Goal: Answer question/provide support: Share knowledge or assist other users

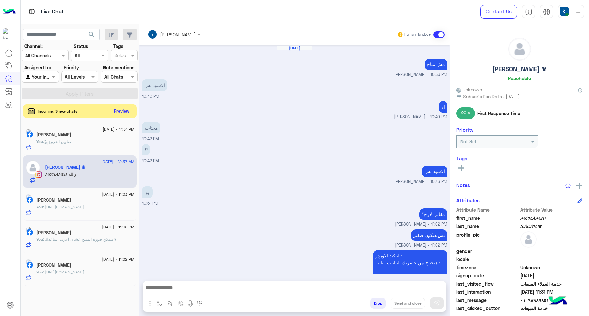
click at [121, 107] on button "Preview" at bounding box center [122, 111] width 20 height 9
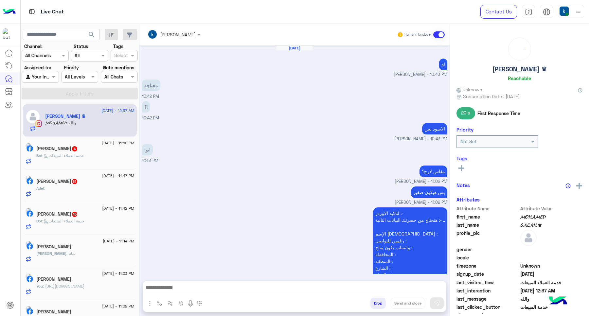
scroll to position [302, 0]
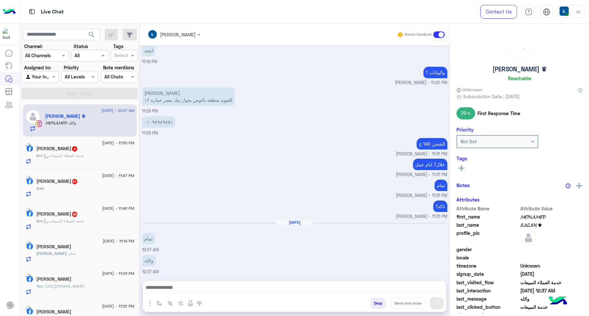
click at [84, 223] on span ": خدمة العملاء المبيعات" at bounding box center [64, 221] width 42 height 5
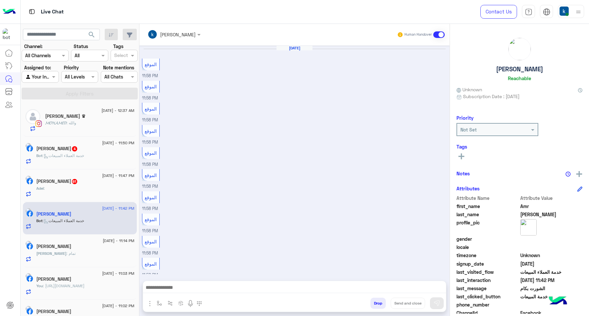
scroll to position [430, 0]
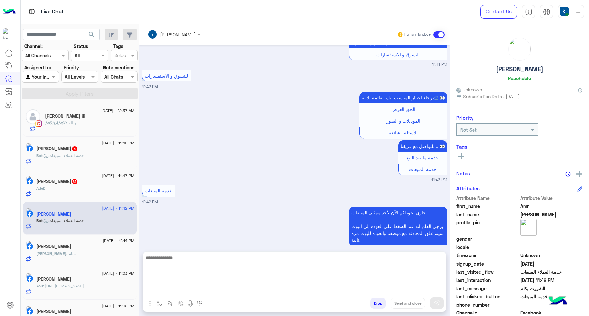
click at [179, 286] on textarea at bounding box center [294, 273] width 303 height 39
drag, startPoint x: 207, startPoint y: 291, endPoint x: 206, endPoint y: 286, distance: 5.0
click at [207, 291] on textarea at bounding box center [294, 273] width 303 height 39
paste textarea "**********"
type textarea "**********"
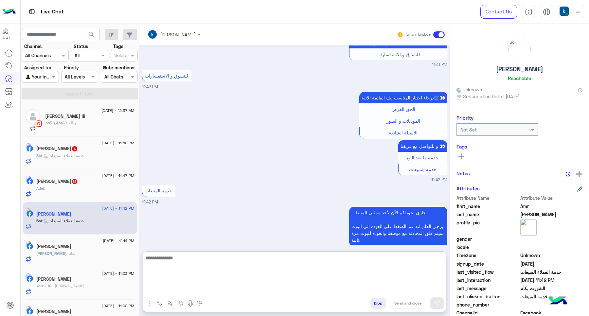
scroll to position [491, 0]
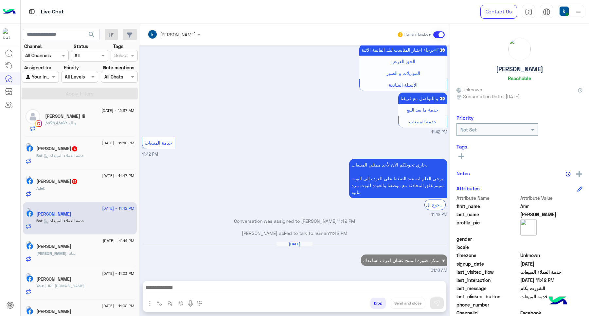
click at [67, 157] on span ": خدمة العملاء المبيعات" at bounding box center [64, 155] width 42 height 5
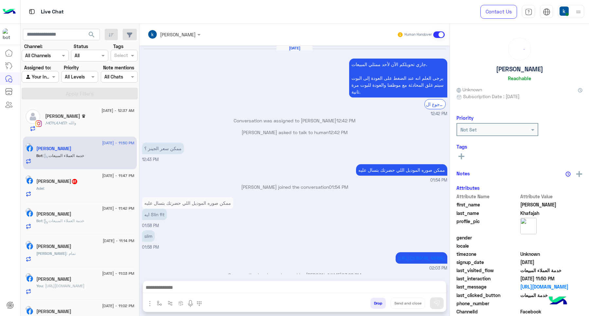
scroll to position [436, 0]
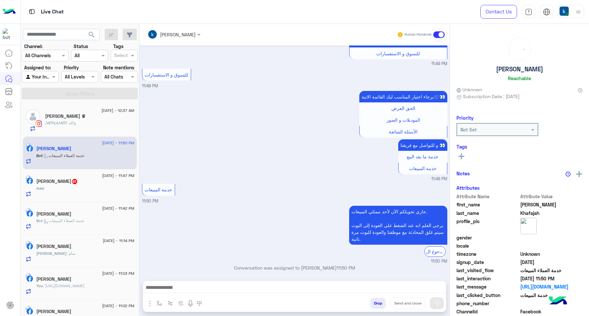
click at [177, 281] on div at bounding box center [294, 289] width 303 height 16
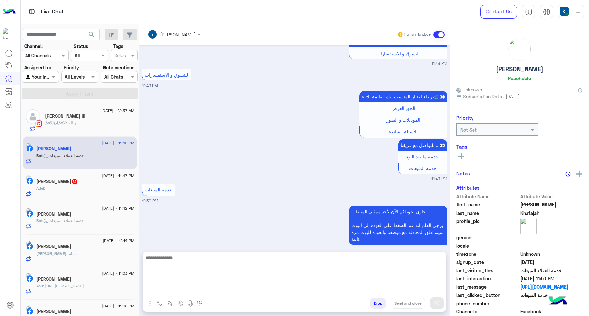
click at [184, 286] on textarea at bounding box center [294, 273] width 303 height 39
paste textarea "**********"
type textarea "**********"
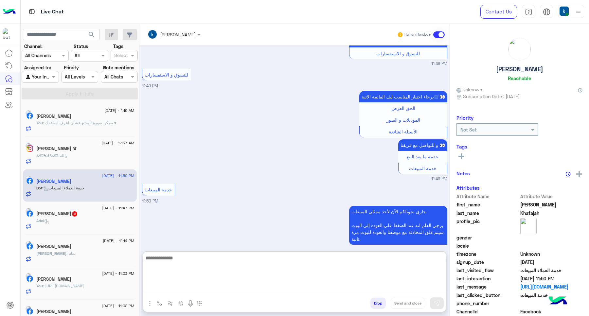
scroll to position [498, 0]
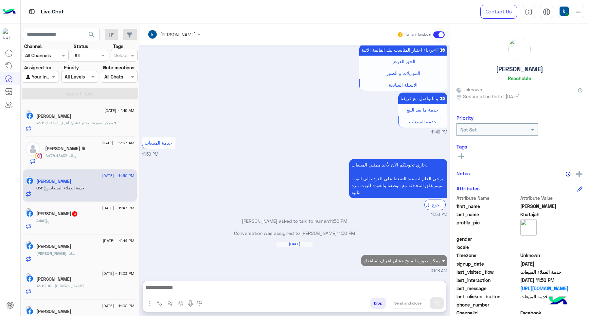
click at [89, 215] on div "[PERSON_NAME] 61" at bounding box center [85, 214] width 98 height 7
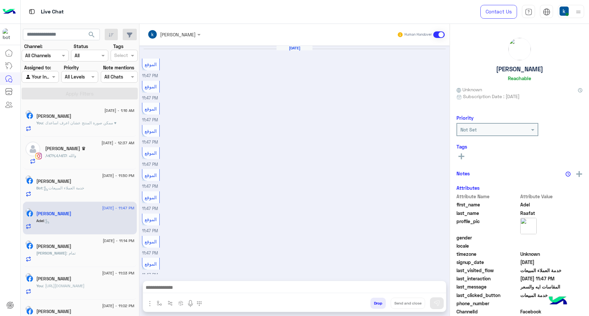
scroll to position [202, 0]
click at [161, 301] on img "button" at bounding box center [159, 303] width 5 height 5
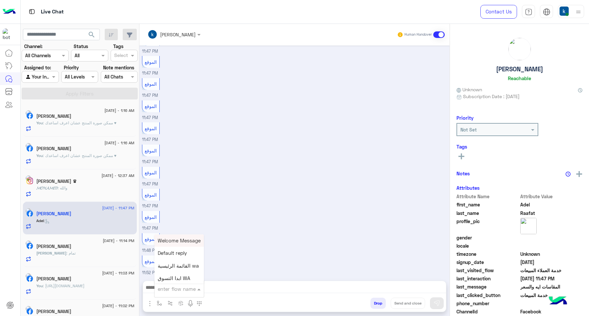
click at [166, 292] on div "enter flow name" at bounding box center [177, 289] width 38 height 8
type input "**"
click at [178, 249] on div "عناوين الفروع" at bounding box center [178, 253] width 48 height 13
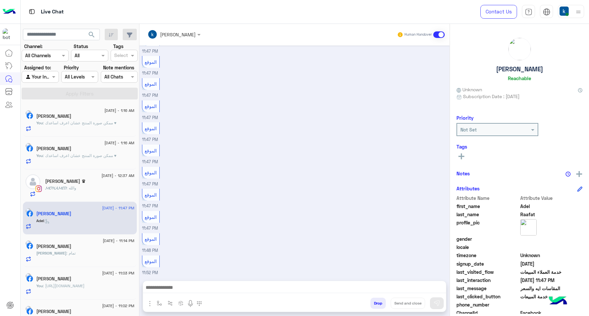
type textarea "**********"
click at [403, 300] on button "Send and close" at bounding box center [408, 303] width 34 height 11
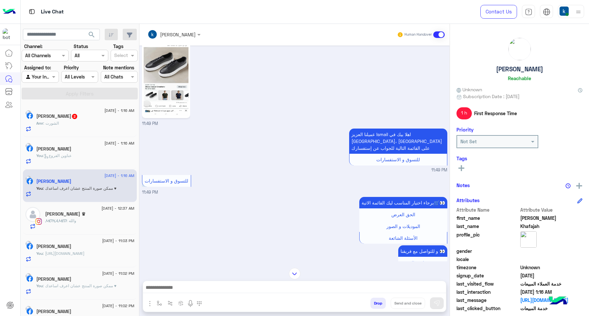
scroll to position [888, 0]
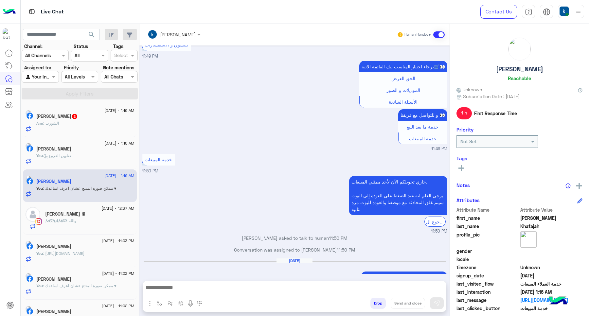
click at [86, 119] on div "[PERSON_NAME] 2" at bounding box center [85, 117] width 98 height 7
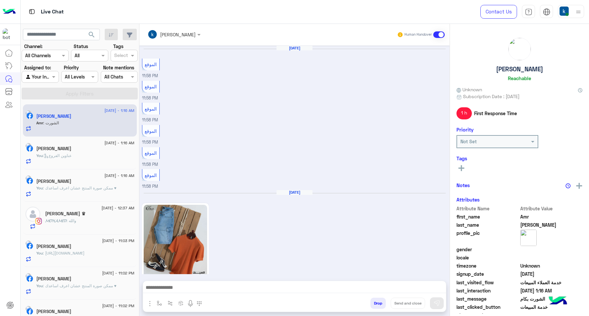
scroll to position [501, 0]
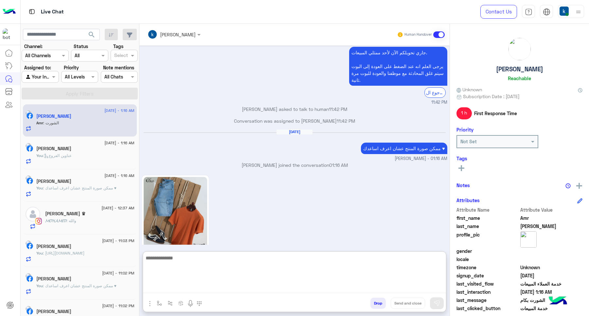
click at [183, 289] on textarea at bounding box center [294, 273] width 303 height 39
paste textarea "**********"
type textarea "**********"
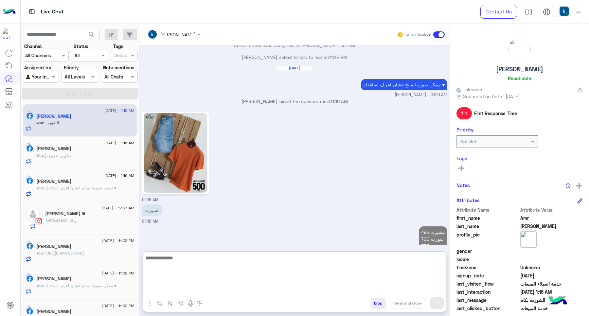
click at [81, 228] on div "𝓜𝓞𝓗𝓐𝓜𝓔𝓓 : والله" at bounding box center [89, 223] width 89 height 11
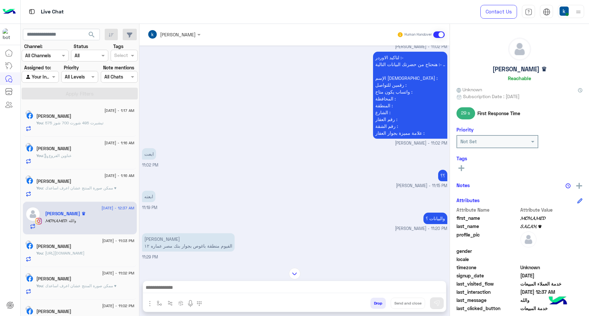
scroll to position [220, 0]
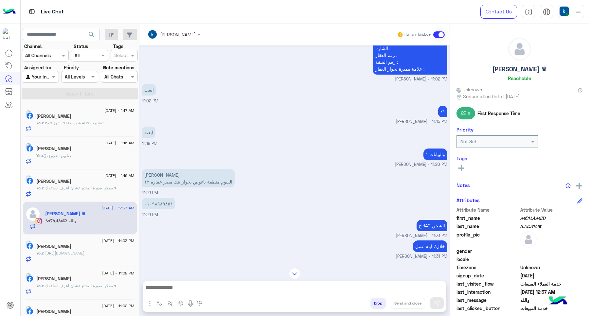
click at [163, 175] on p "[PERSON_NAME] الفيوم منطقة باغوص بجوار بنك مصر عماره ١٢" at bounding box center [188, 178] width 93 height 18
copy p "[PERSON_NAME]"
click at [202, 177] on p "[PERSON_NAME] الفيوم منطقة باغوص بجوار بنك مصر عماره ١٢" at bounding box center [188, 178] width 93 height 18
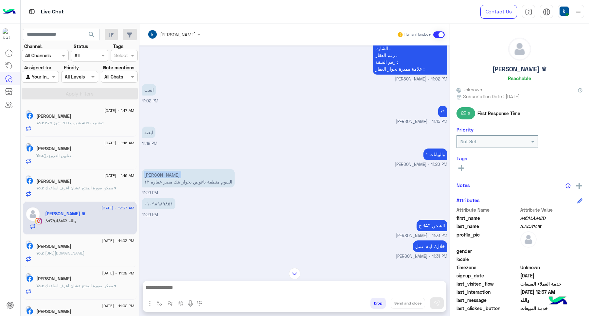
click at [202, 177] on p "[PERSON_NAME] الفيوم منطقة باغوص بجوار بنك مصر عماره ١٢" at bounding box center [188, 178] width 93 height 18
click at [204, 182] on p "[PERSON_NAME] الفيوم منطقة باغوص بجوار بنك مصر عماره ١٢" at bounding box center [188, 178] width 93 height 18
copy app-message "الفيوم منطقة باغوص بجوار بنك مصر عماره ١٢"
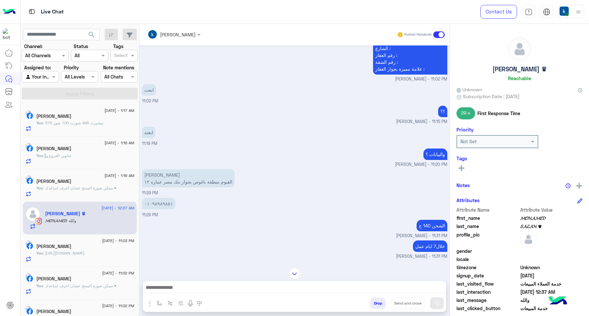
click at [160, 200] on p "٠١٠٩٨٩٨٩٨٥١" at bounding box center [158, 203] width 33 height 11
click at [182, 285] on textarea at bounding box center [294, 288] width 303 height 10
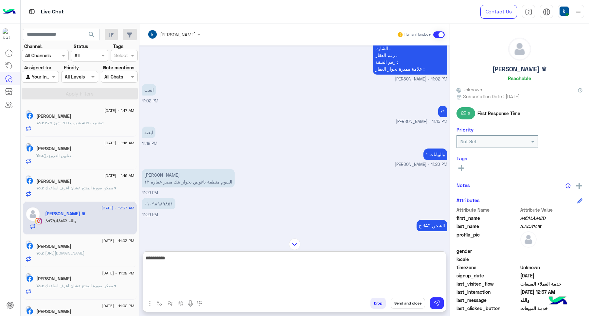
type textarea "**********"
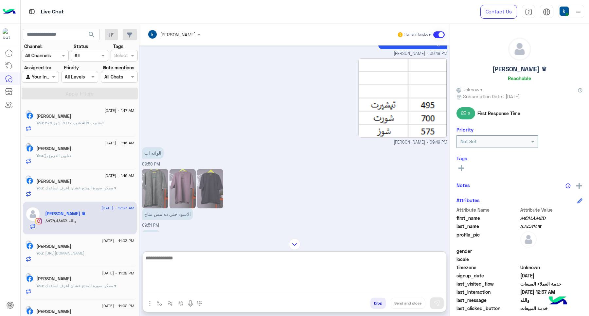
scroll to position [220, 0]
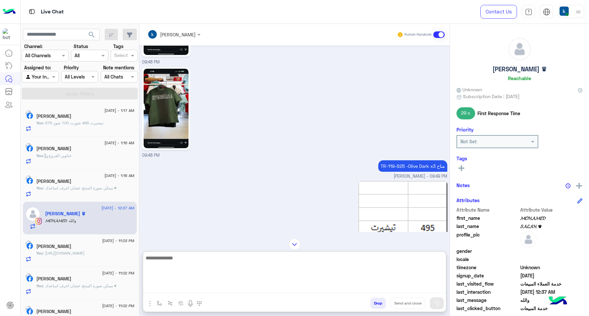
click at [151, 304] on img "button" at bounding box center [150, 304] width 8 height 8
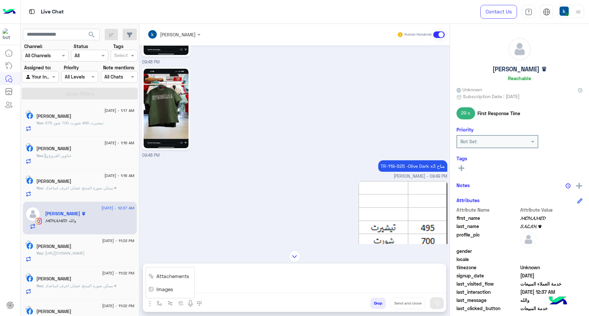
click at [162, 287] on span "Images" at bounding box center [164, 290] width 17 height 8
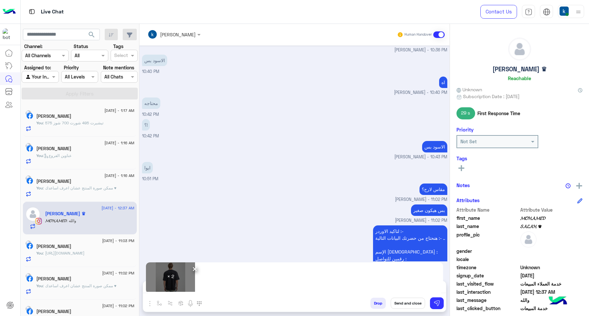
scroll to position [669, 0]
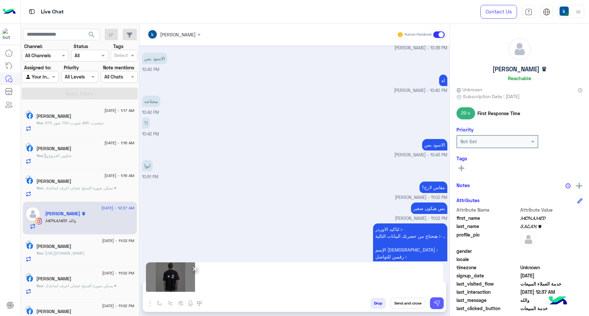
click at [436, 300] on img at bounding box center [437, 303] width 7 height 7
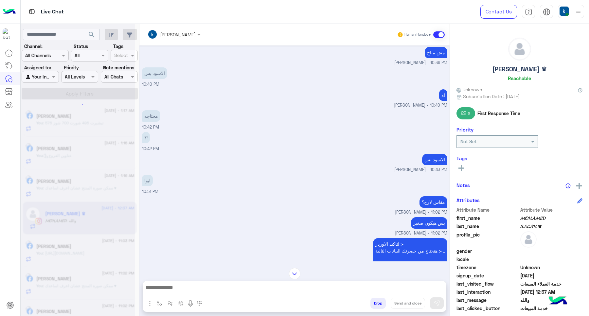
scroll to position [684, 0]
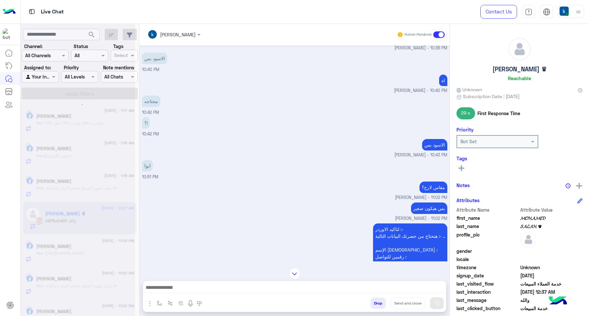
click at [237, 290] on textarea at bounding box center [294, 288] width 303 height 10
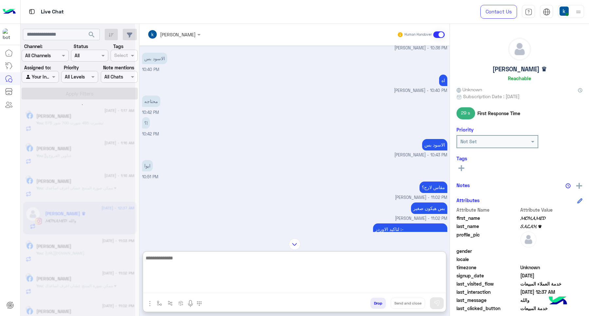
type textarea "*"
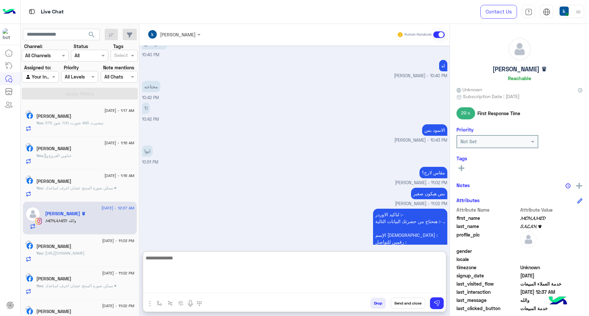
scroll to position [1015, 0]
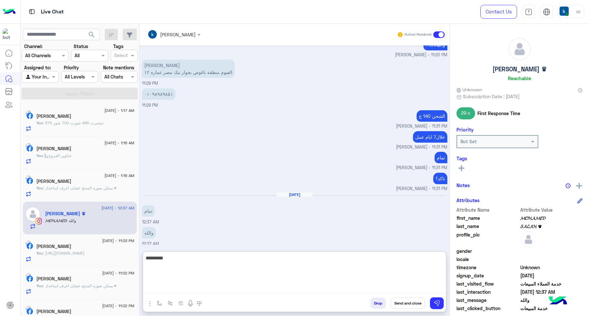
type textarea "*********"
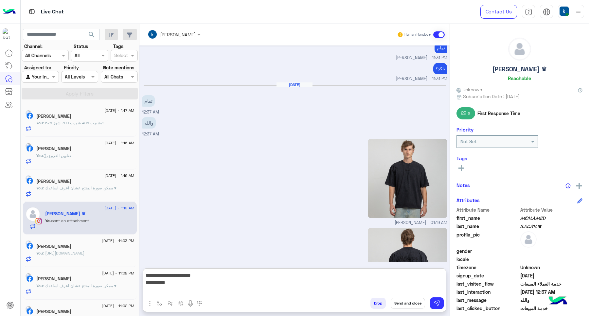
scroll to position [1184, 0]
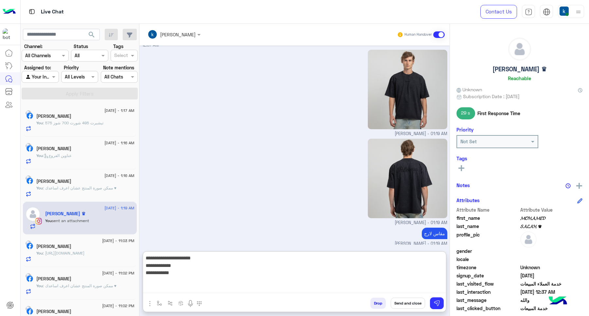
paste textarea "**********"
type textarea "**********"
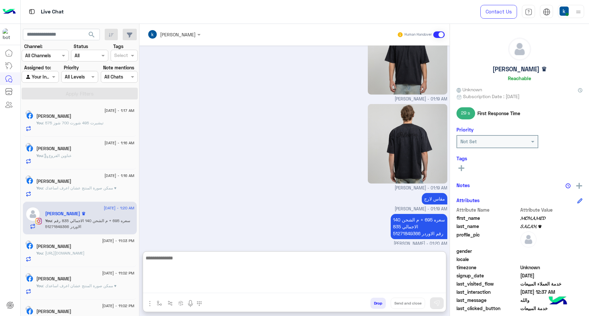
scroll to position [63, 0]
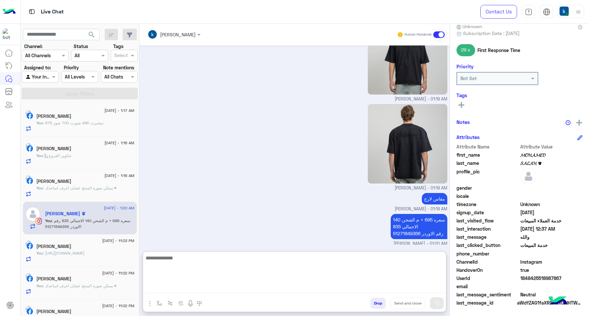
click at [530, 283] on span at bounding box center [551, 286] width 62 height 7
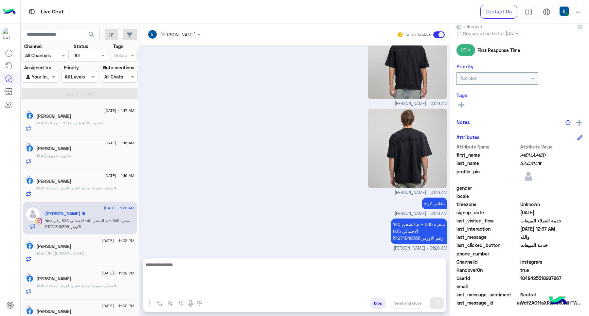
scroll to position [1219, 0]
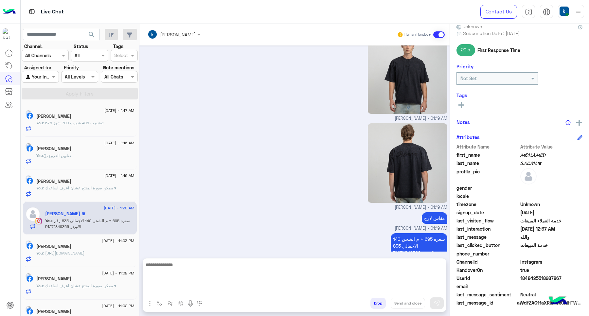
click at [530, 283] on span at bounding box center [551, 286] width 62 height 7
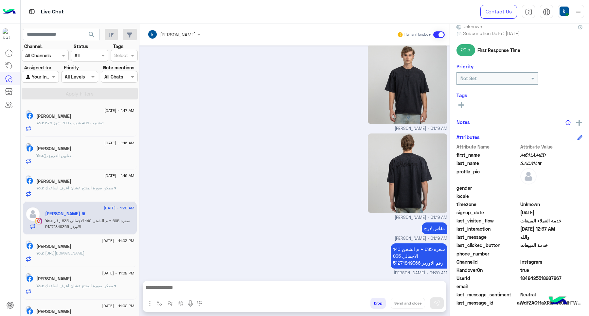
click at [527, 277] on span "1848425518987867" at bounding box center [551, 278] width 62 height 7
copy span "1848425518987867"
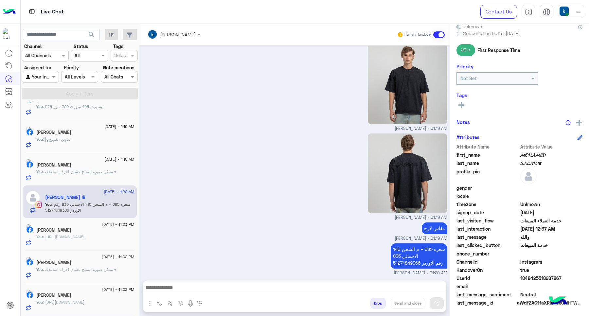
click at [81, 298] on div "[PERSON_NAME]" at bounding box center [85, 296] width 98 height 7
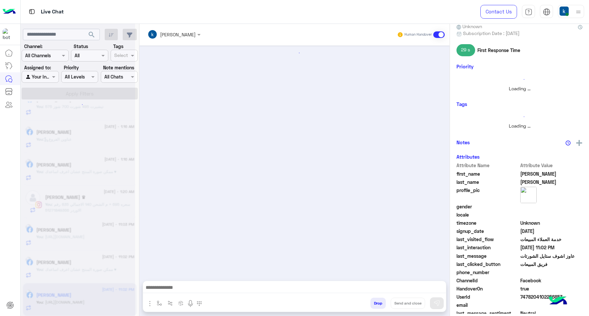
click at [374, 303] on button "Drop" at bounding box center [377, 303] width 15 height 11
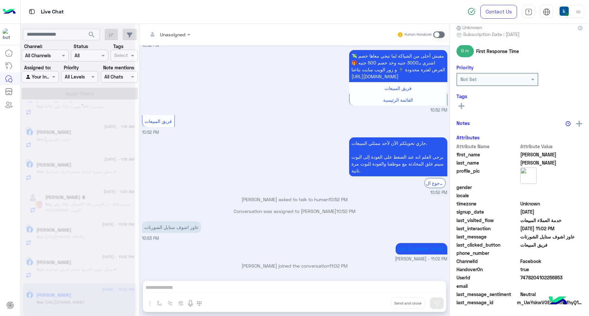
scroll to position [323, 0]
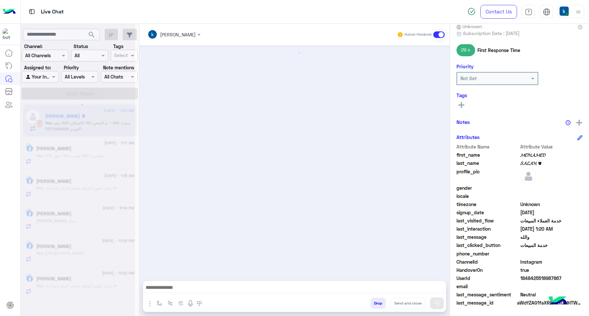
click at [76, 288] on div at bounding box center [78, 161] width 115 height 316
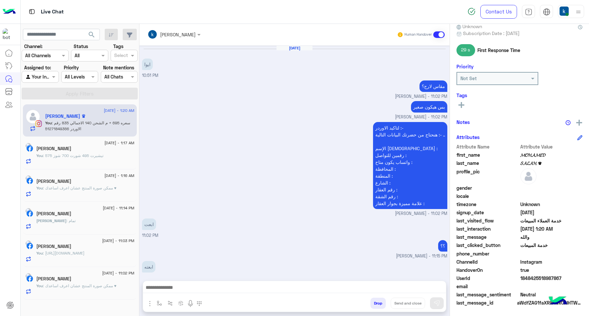
scroll to position [450, 0]
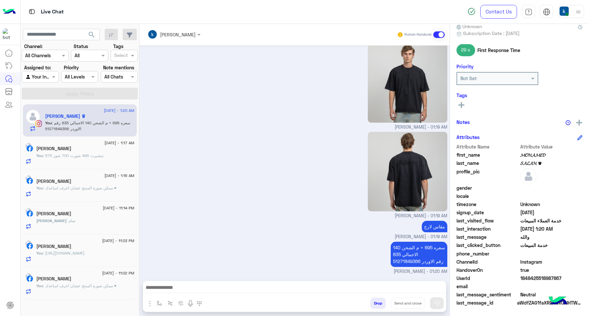
click at [70, 285] on span ": ممكن صورة المنتج عشان اعرف اساعدك ♥" at bounding box center [80, 285] width 74 height 5
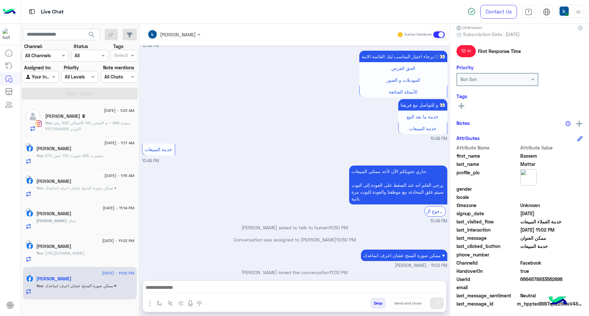
scroll to position [63, 0]
click at [370, 300] on button "Drop" at bounding box center [377, 303] width 15 height 11
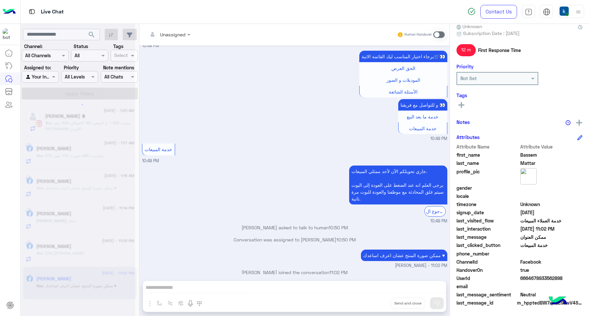
scroll to position [121, 0]
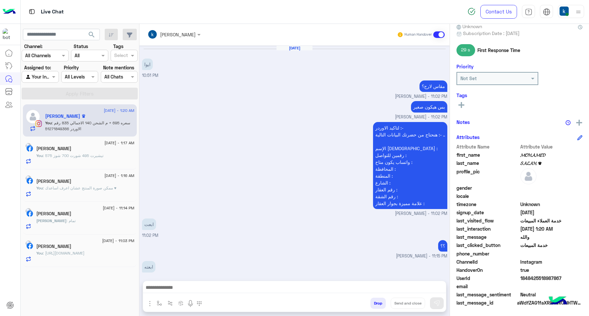
scroll to position [450, 0]
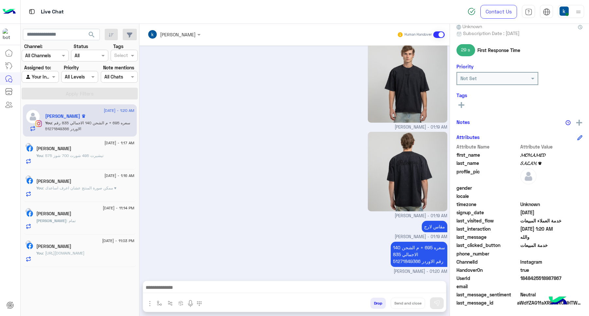
click at [375, 306] on button "Drop" at bounding box center [377, 303] width 15 height 11
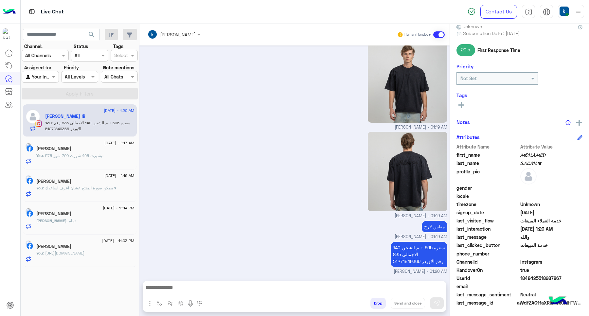
click at [375, 306] on button "Drop" at bounding box center [377, 303] width 15 height 11
click at [375, 302] on button "Drop" at bounding box center [377, 303] width 15 height 11
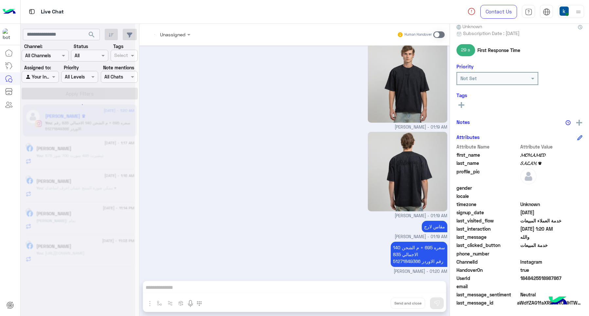
click at [375, 302] on div "Unassigned Human Handover [DATE] ايوا 10:51 PM مقاس لارج؟ [PERSON_NAME] - 11:02…" at bounding box center [294, 171] width 310 height 295
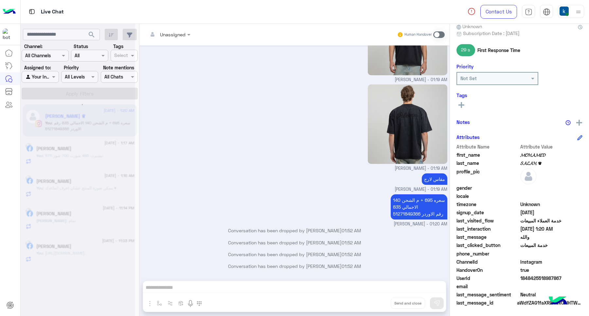
click at [0, 0] on button "Drop" at bounding box center [0, 0] width 0 height 0
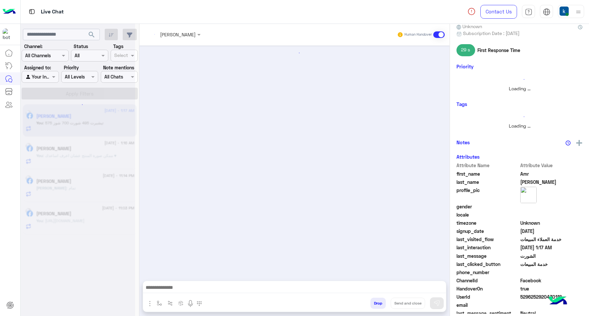
click at [375, 302] on button "Drop" at bounding box center [377, 303] width 15 height 11
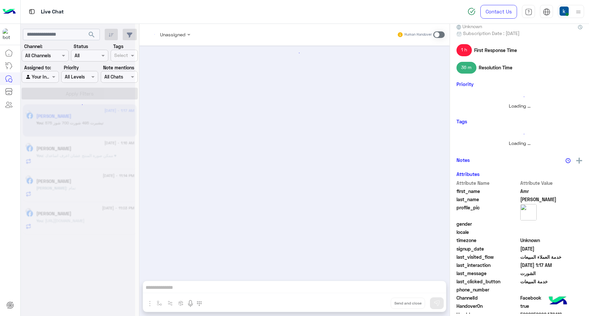
scroll to position [63, 0]
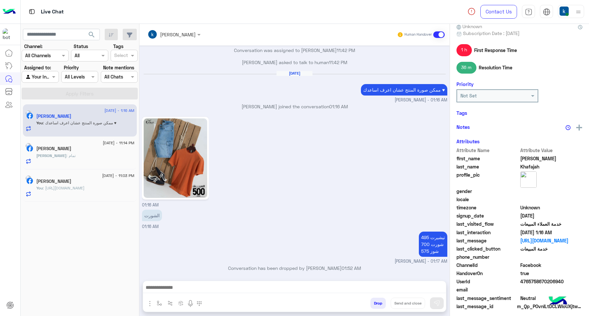
click at [375, 302] on button "Drop" at bounding box center [377, 303] width 15 height 11
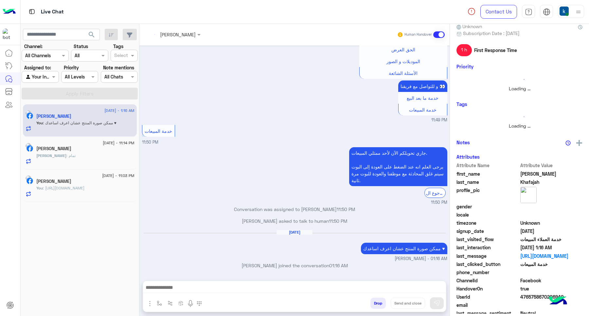
scroll to position [62, 0]
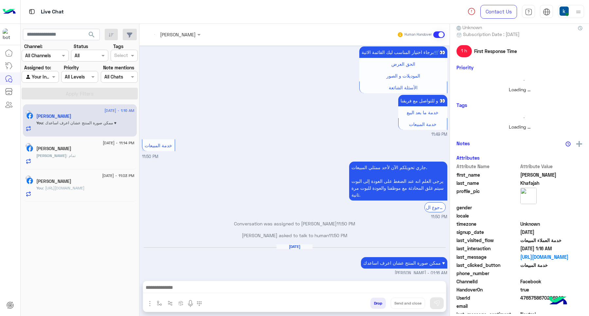
click at [375, 302] on div "[PERSON_NAME] Human Handover [DATE] Conversation was assigned to [PERSON_NAME] …" at bounding box center [294, 171] width 310 height 295
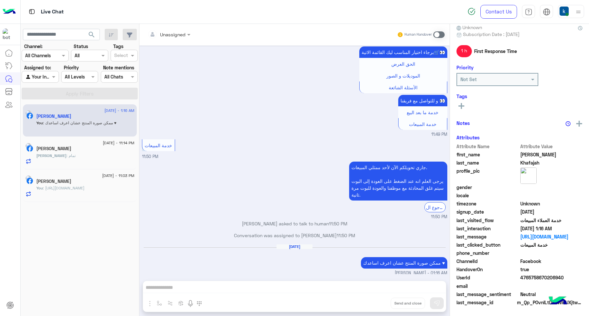
click at [375, 302] on div "Unassigned Human Handover [DATE] Conversation was assigned to [PERSON_NAME] 12:…" at bounding box center [294, 171] width 310 height 295
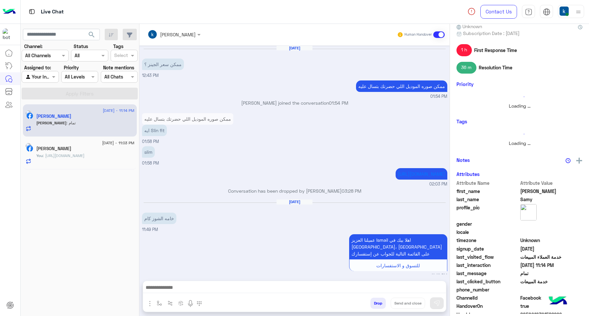
scroll to position [408, 0]
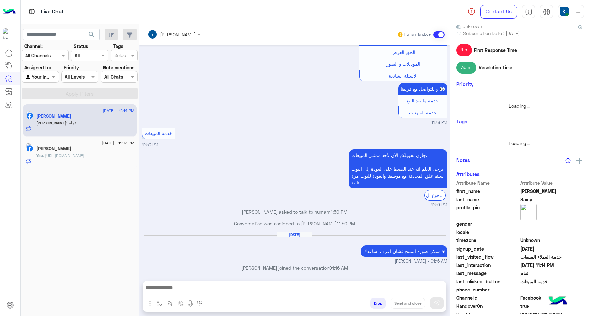
click at [375, 302] on button "Drop" at bounding box center [377, 303] width 15 height 11
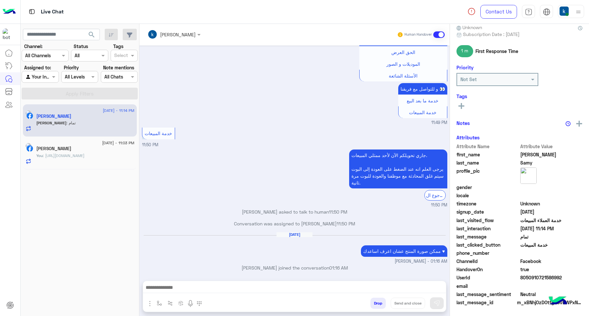
click at [375, 302] on button "Drop" at bounding box center [377, 303] width 15 height 11
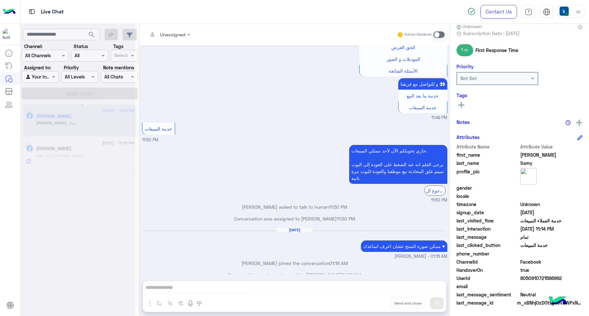
click at [375, 302] on div "Unassigned Human Handover [DATE] [PERSON_NAME] asked to talk to human 01:10 PM …" at bounding box center [294, 171] width 310 height 295
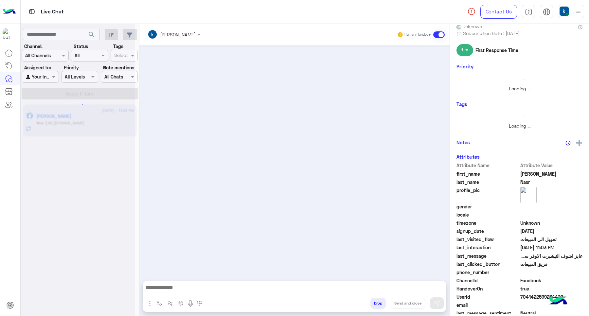
click at [375, 302] on button "Drop" at bounding box center [377, 303] width 15 height 11
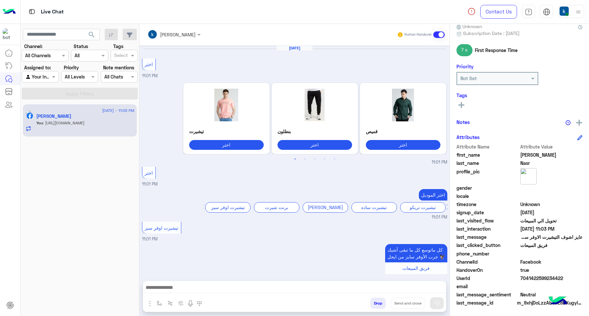
scroll to position [63, 0]
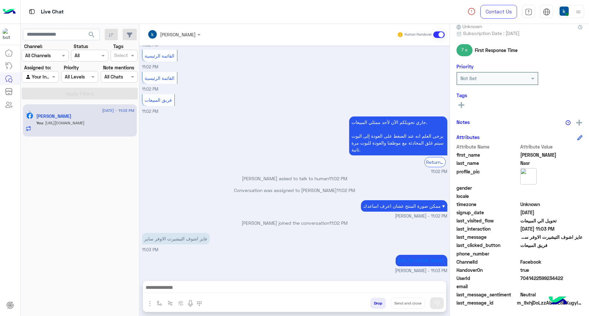
click at [375, 302] on div "[PERSON_NAME] Human Handover [DATE] اختر 11:01 PM Previous [PERSON_NAME] اختر ق…" at bounding box center [294, 171] width 310 height 295
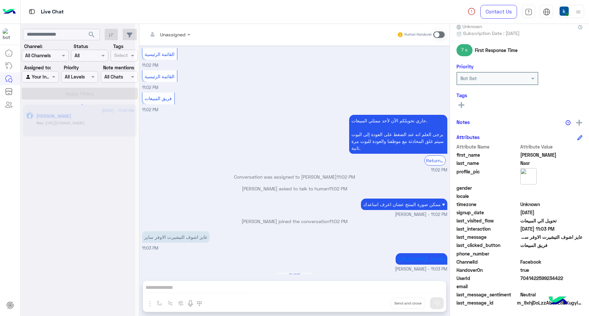
scroll to position [371, 0]
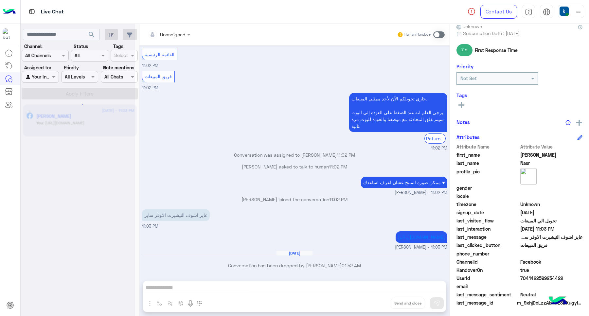
click at [375, 302] on div "Unassigned Human Handover [DATE] اختر 11:01 PM Previous تيشيرت اختر بنطلون اختر…" at bounding box center [294, 171] width 310 height 295
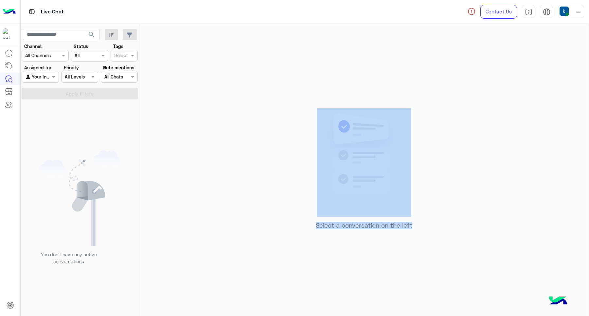
click at [578, 10] on img at bounding box center [578, 12] width 8 height 8
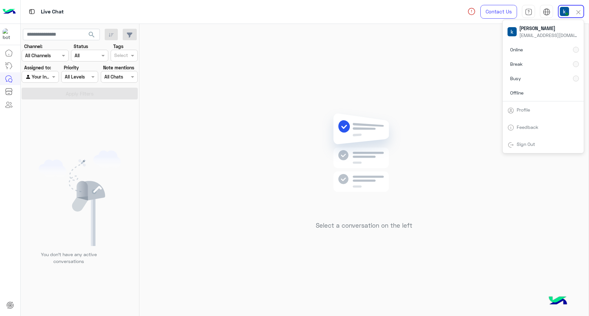
click at [311, 151] on div "Select a conversation on the left" at bounding box center [363, 171] width 449 height 295
